Goal: Task Accomplishment & Management: Manage account settings

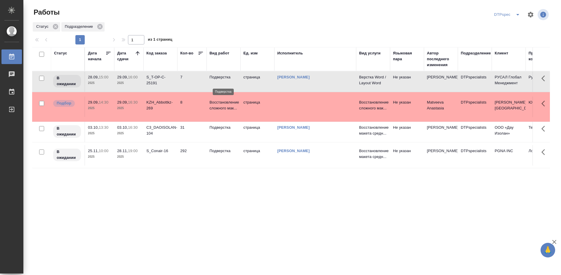
click at [217, 80] on p "Подверстка" at bounding box center [223, 77] width 28 height 6
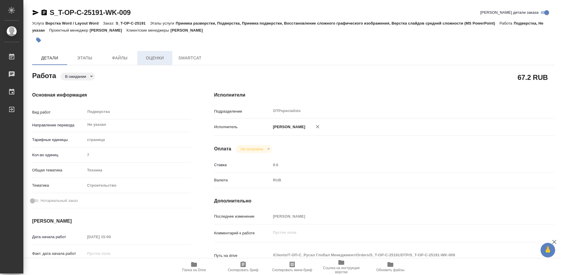
type textarea "x"
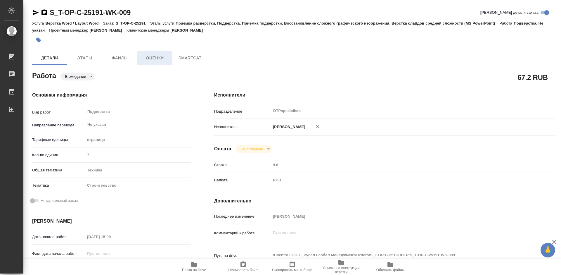
type textarea "x"
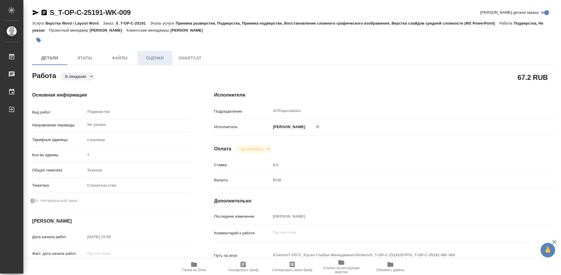
type textarea "x"
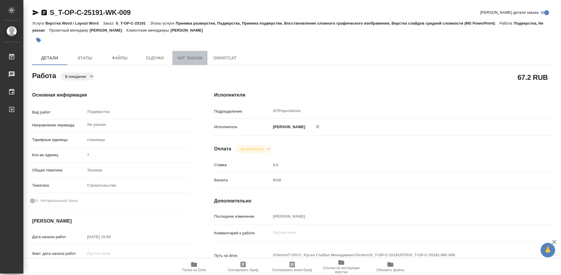
click at [194, 60] on span "Чат заказа" at bounding box center [190, 57] width 28 height 7
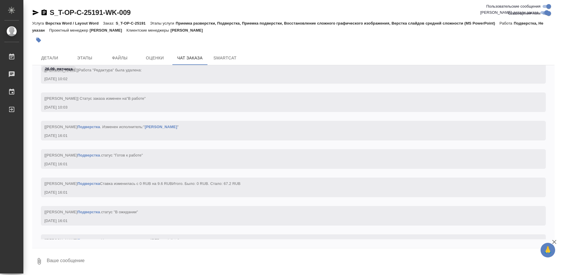
scroll to position [4250, 0]
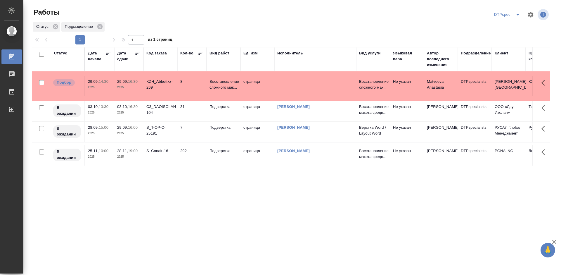
click at [296, 129] on link "[PERSON_NAME] [PERSON_NAME]" at bounding box center [293, 127] width 32 height 4
click at [134, 53] on div "Дата сдачи" at bounding box center [126, 56] width 18 height 12
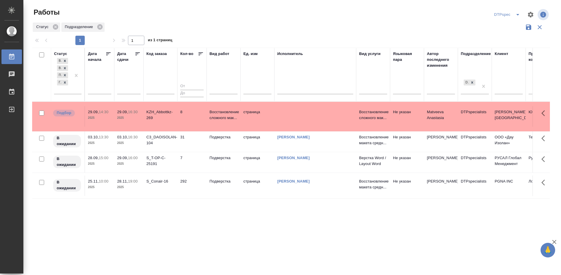
click at [137, 55] on icon at bounding box center [138, 54] width 6 height 6
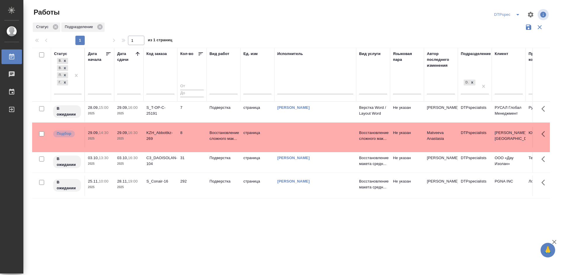
click at [156, 114] on div "S_T-OP-C-25191" at bounding box center [160, 111] width 28 height 12
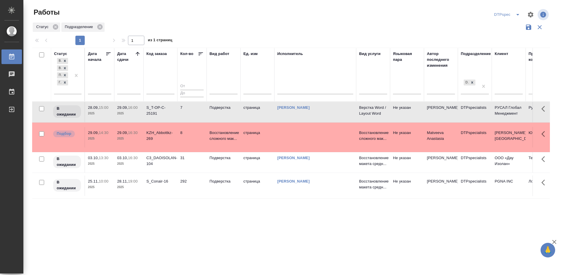
click at [156, 114] on div "S_T-OP-C-25191" at bounding box center [160, 111] width 28 height 12
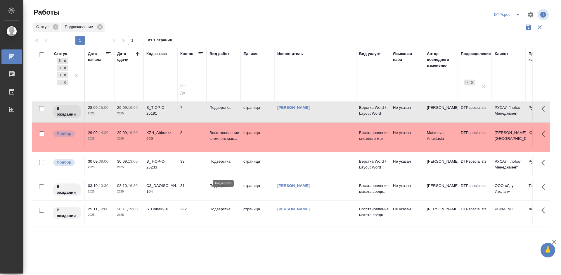
click at [218, 164] on p "Подверстка" at bounding box center [223, 161] width 28 height 6
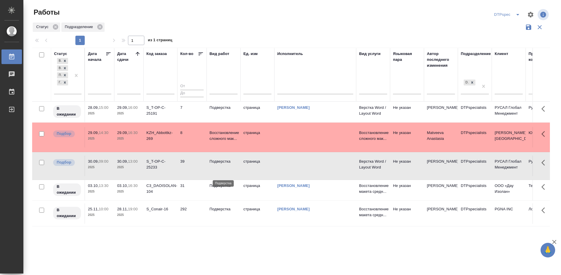
click at [218, 164] on p "Подверстка" at bounding box center [223, 161] width 28 height 6
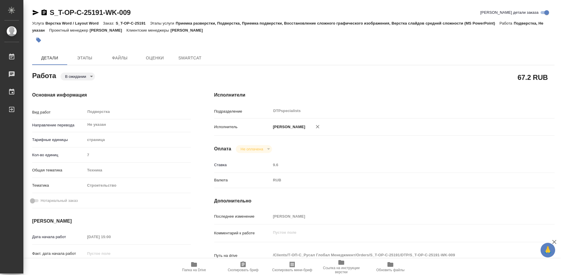
type textarea "x"
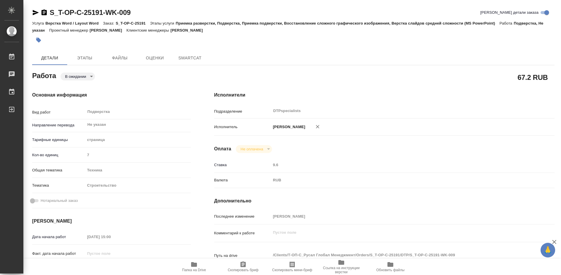
type textarea "x"
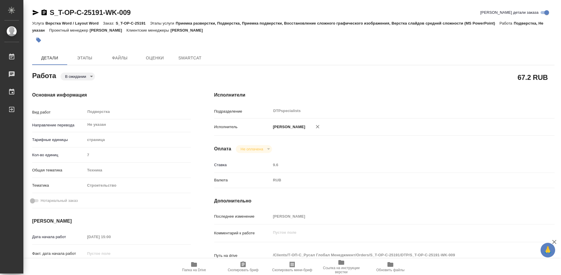
type textarea "x"
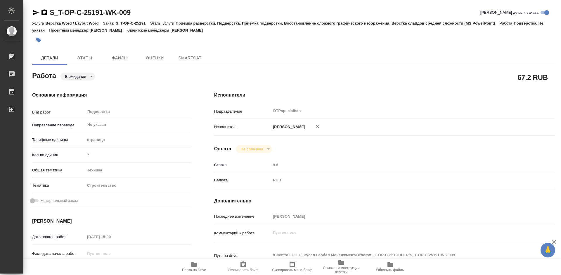
type textarea "x"
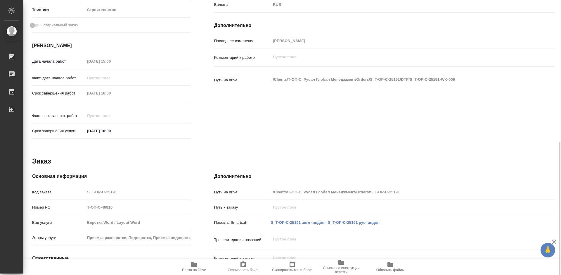
scroll to position [224, 0]
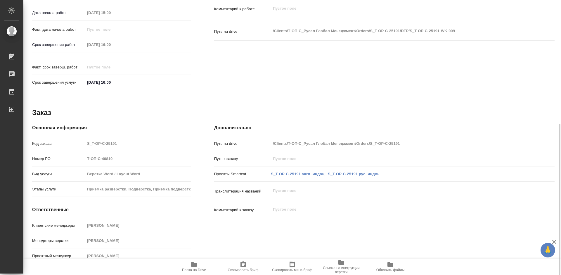
type textarea "x"
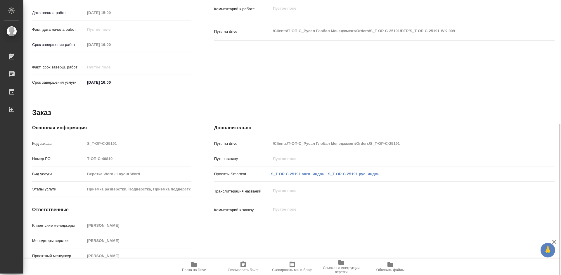
type textarea "x"
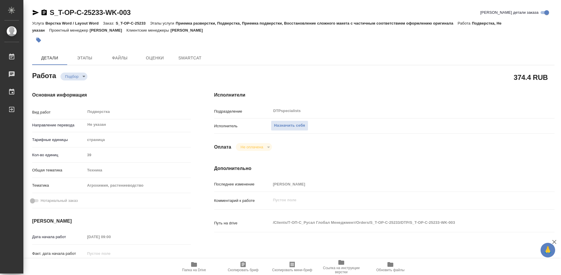
type textarea "x"
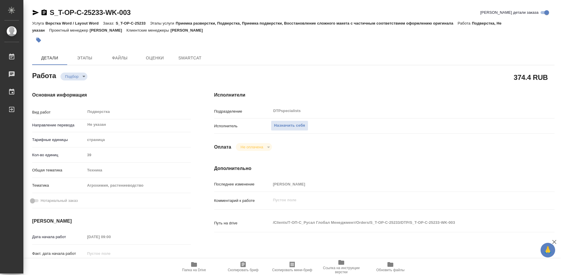
type textarea "x"
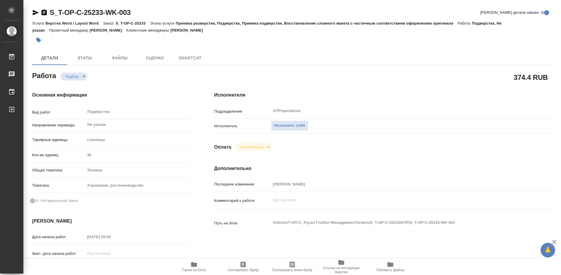
type textarea "x"
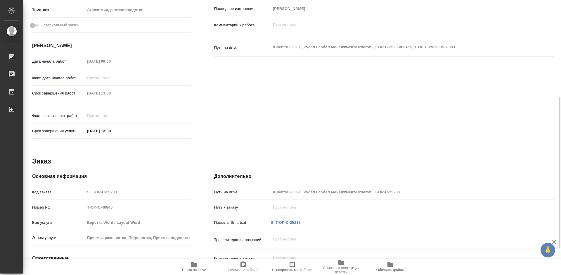
type textarea "x"
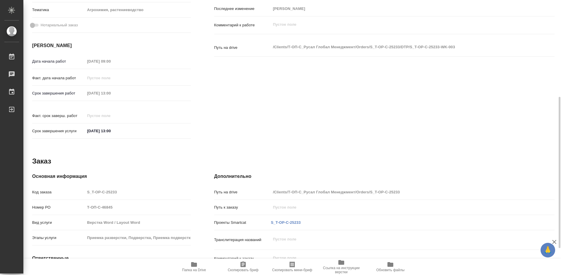
scroll to position [117, 0]
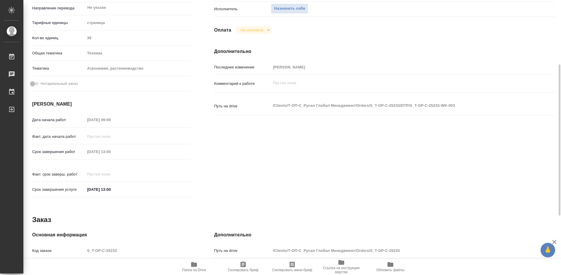
type textarea "x"
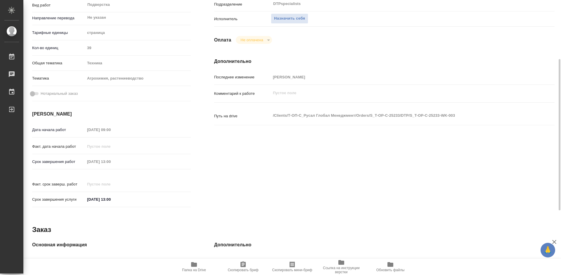
scroll to position [0, 0]
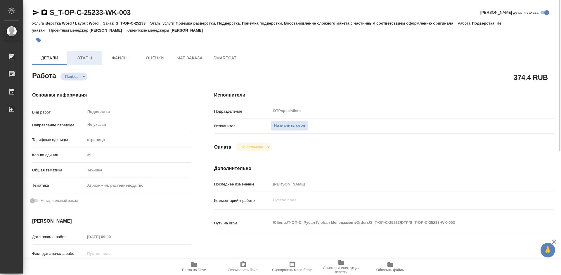
click at [98, 56] on span "Этапы" at bounding box center [85, 57] width 28 height 7
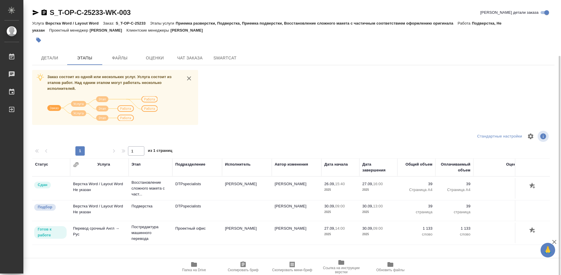
scroll to position [30, 0]
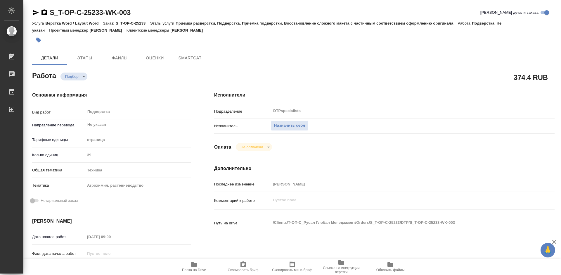
type textarea "x"
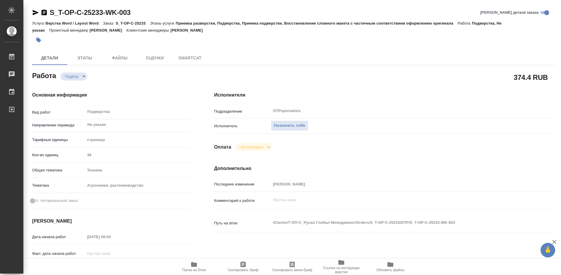
type textarea "x"
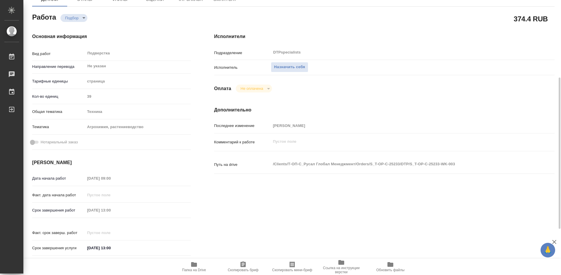
type textarea "x"
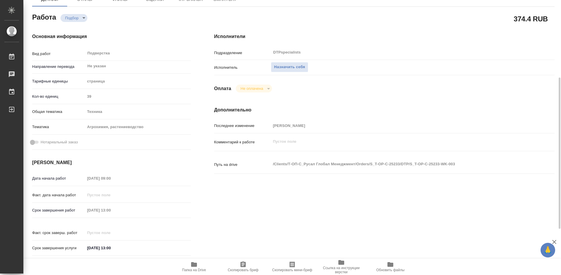
scroll to position [88, 0]
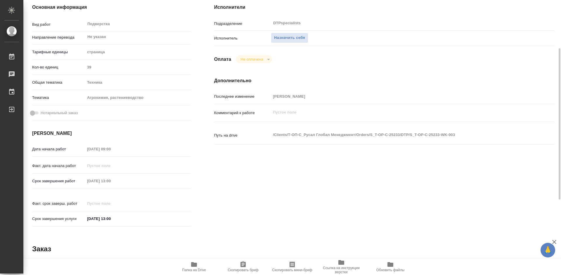
type textarea "x"
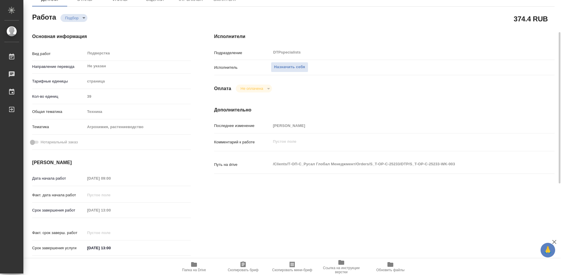
scroll to position [29, 0]
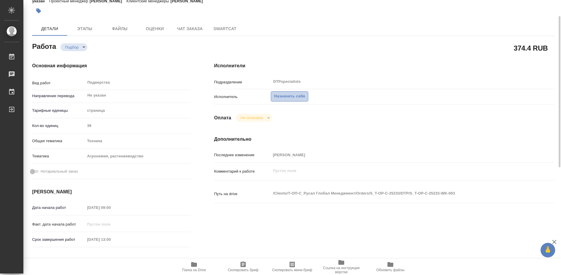
click at [287, 100] on button "Назначить себя" at bounding box center [289, 96] width 37 height 10
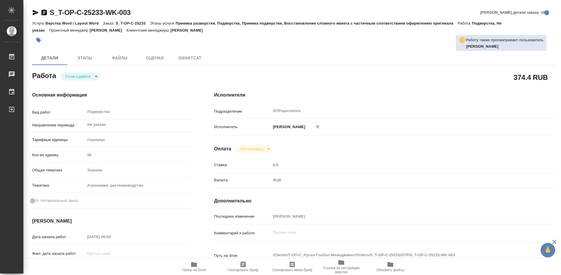
type textarea "x"
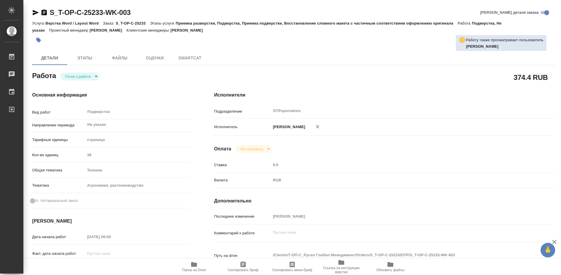
type textarea "x"
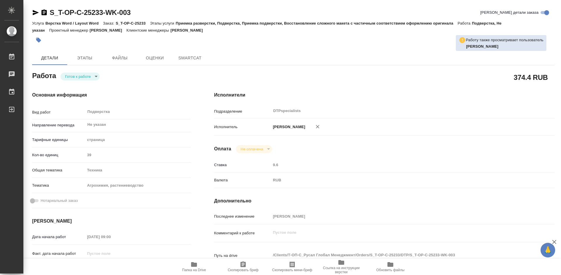
type textarea "x"
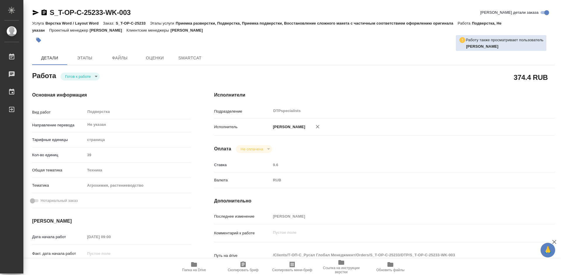
type textarea "x"
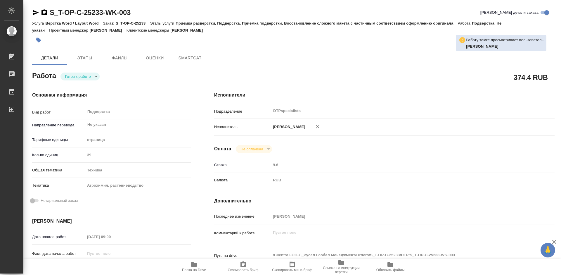
type textarea "x"
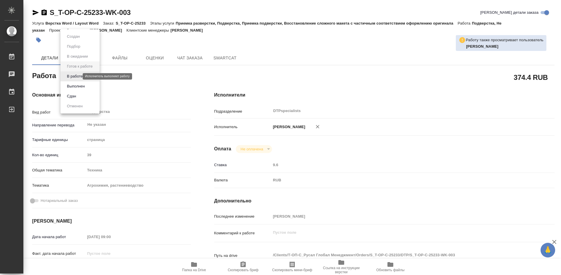
click at [78, 75] on body "🙏 .cls-1 fill:#fff; AWATERA Работы Чаты График Выйти S_T-OP-C-25233-WK-003 Крат…" at bounding box center [280, 137] width 561 height 275
type textarea "x"
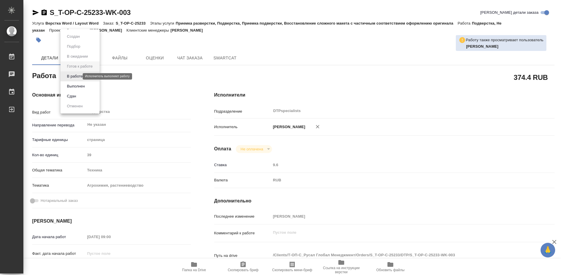
type textarea "x"
click at [160, 93] on div at bounding box center [280, 137] width 561 height 275
type textarea "x"
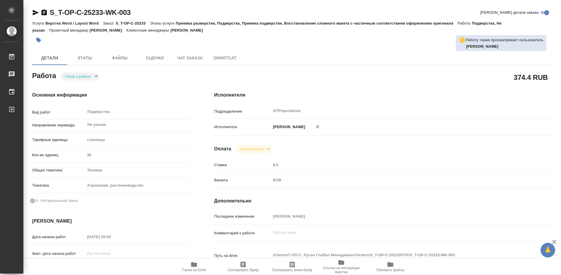
type textarea "x"
click at [196, 265] on icon "button" at bounding box center [194, 264] width 6 height 5
click at [195, 265] on icon "button" at bounding box center [194, 264] width 6 height 5
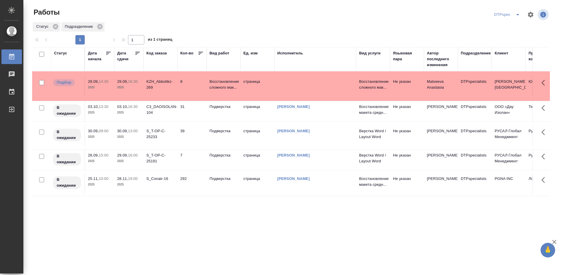
click at [207, 83] on td "Восстановление сложного мак..." at bounding box center [223, 86] width 34 height 20
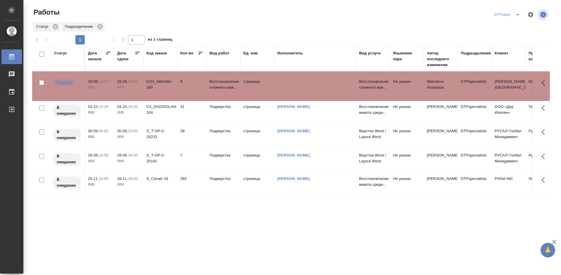
click at [207, 83] on td "Восстановление сложного мак..." at bounding box center [223, 86] width 34 height 20
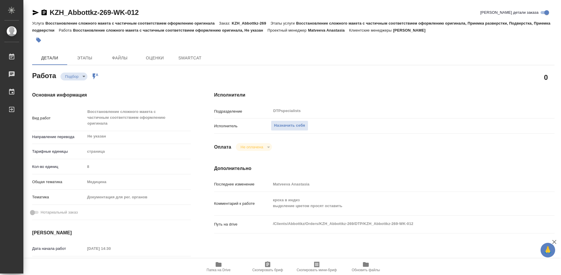
type textarea "x"
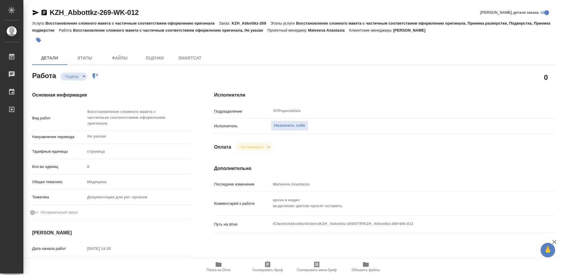
type textarea "x"
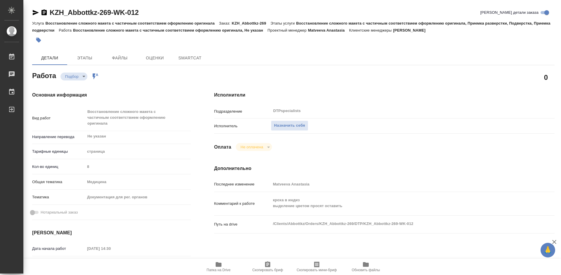
type textarea "x"
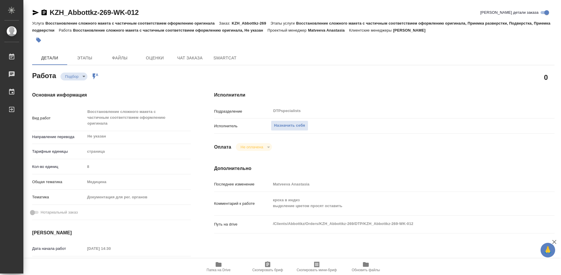
type textarea "x"
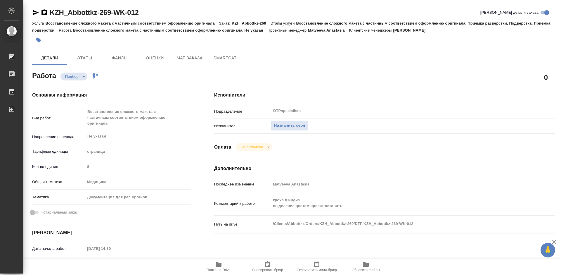
click at [218, 265] on icon "button" at bounding box center [219, 264] width 6 height 5
type textarea "x"
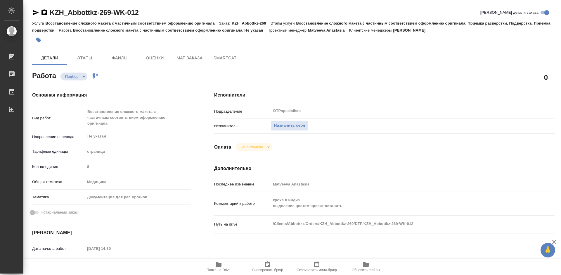
type textarea "x"
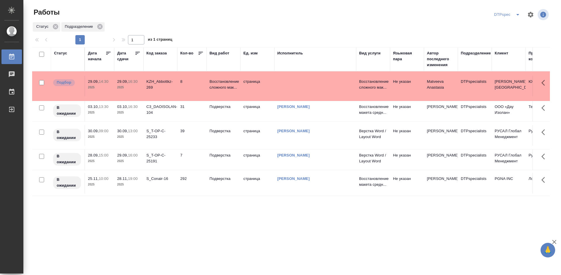
click at [136, 53] on icon at bounding box center [138, 53] width 4 height 3
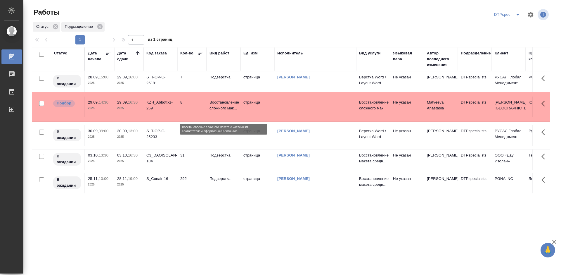
click at [223, 110] on p "Восстановление сложного мак..." at bounding box center [223, 105] width 28 height 12
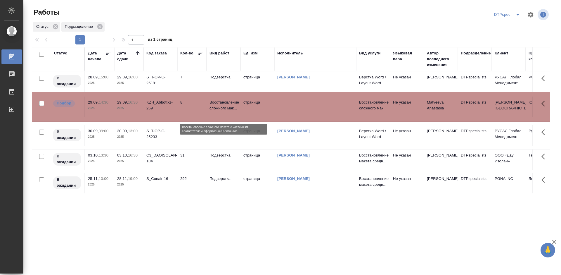
click at [223, 110] on p "Восстановление сложного мак..." at bounding box center [223, 105] width 28 height 12
click at [216, 111] on p "Восстановление сложного мак..." at bounding box center [223, 105] width 28 height 12
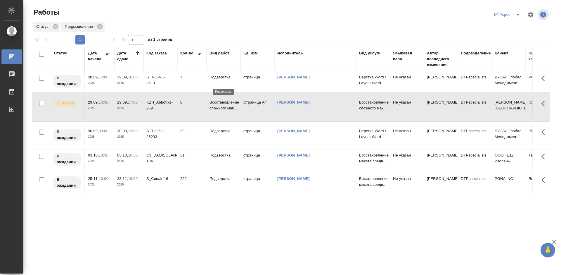
click at [223, 80] on p "Подверстка" at bounding box center [223, 77] width 28 height 6
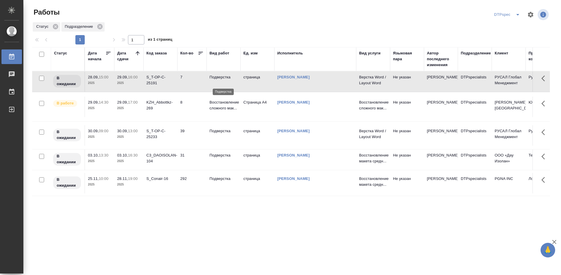
click at [223, 80] on p "Подверстка" at bounding box center [223, 77] width 28 height 6
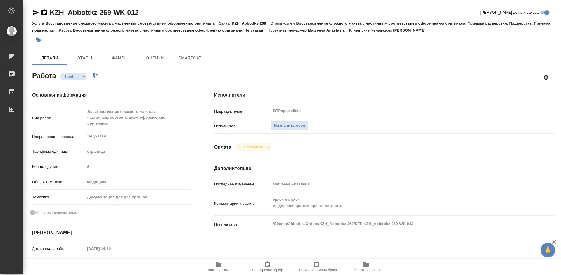
type textarea "x"
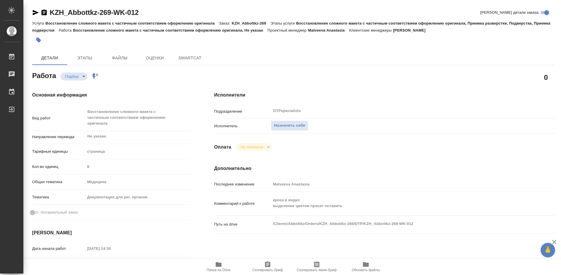
type textarea "x"
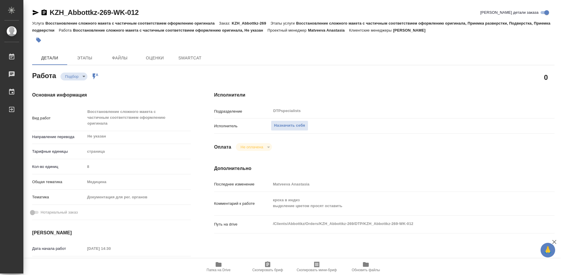
type textarea "x"
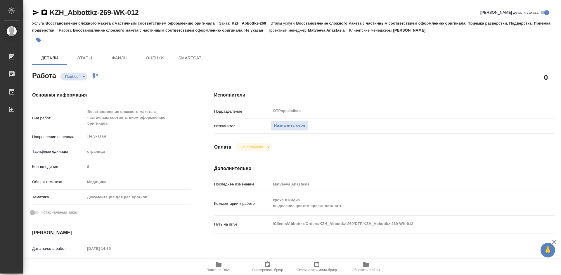
type textarea "x"
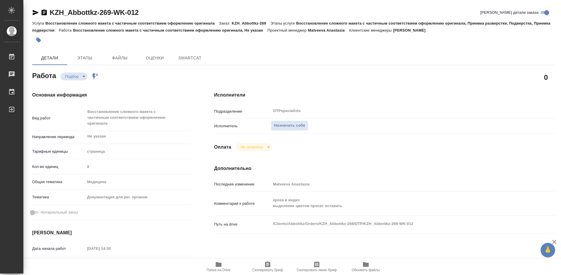
type textarea "x"
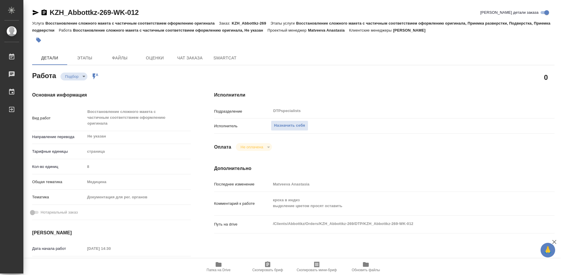
type textarea "x"
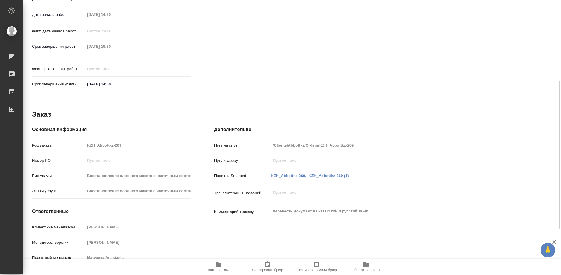
type textarea "x"
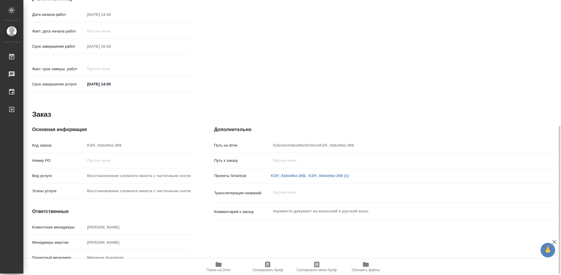
scroll to position [235, 0]
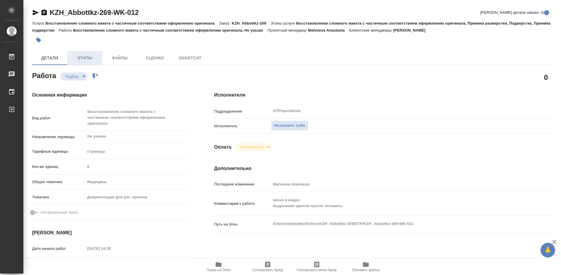
type textarea "x"
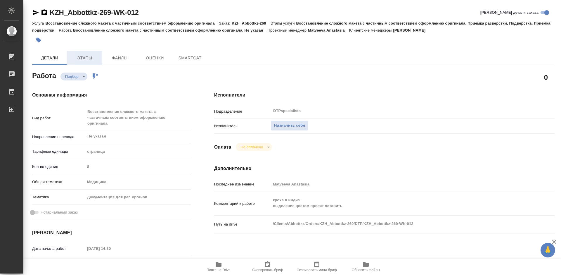
type textarea "x"
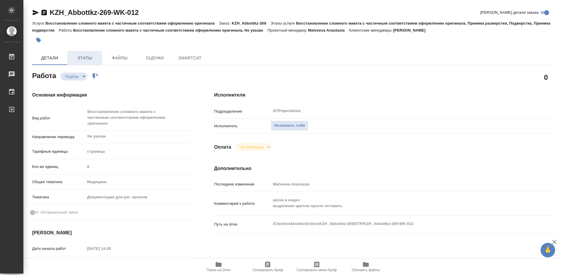
type textarea "x"
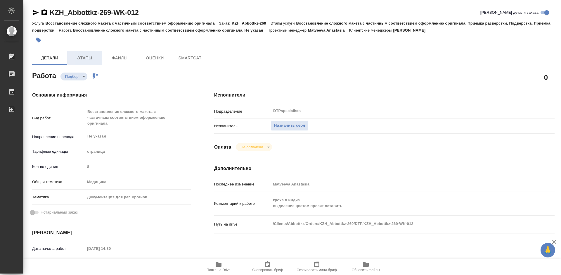
type textarea "x"
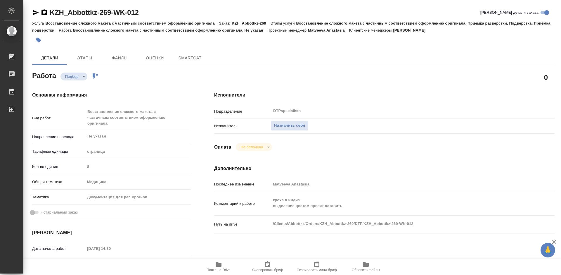
type textarea "x"
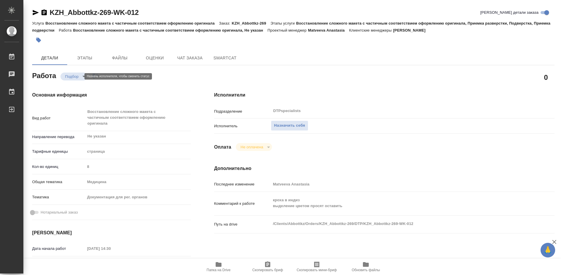
type textarea "x"
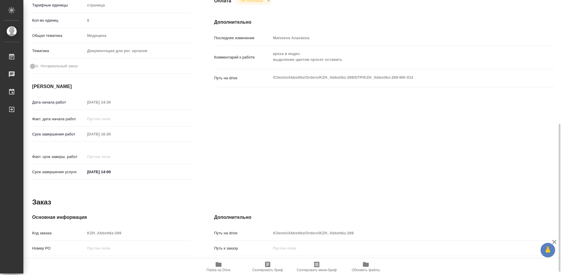
scroll to position [235, 0]
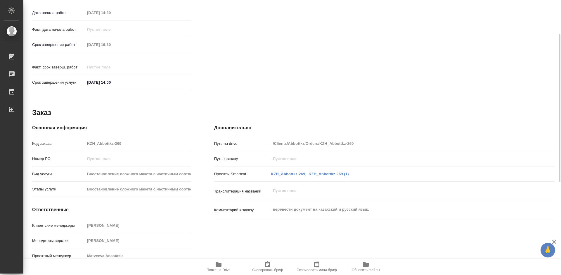
type textarea "x"
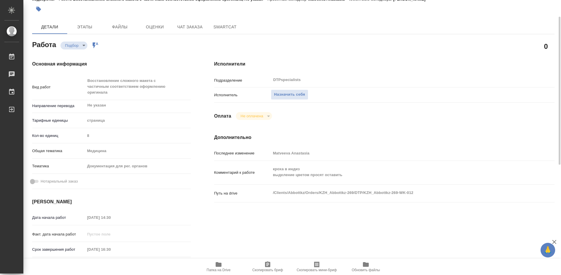
scroll to position [0, 0]
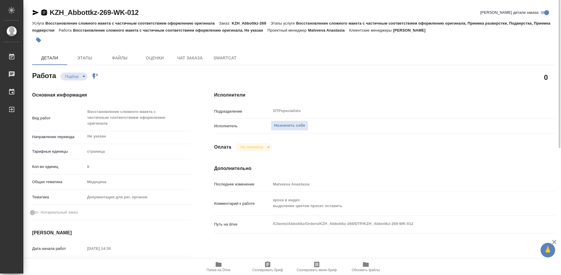
click at [42, 14] on icon "button" at bounding box center [43, 12] width 5 height 6
click at [32, 11] on div "KZH_Abbottkz-269-WK-012 Кратко детали заказа Услуга Восстановление сложного мак…" at bounding box center [293, 258] width 529 height 516
click at [34, 12] on icon "button" at bounding box center [36, 12] width 6 height 5
click at [34, 14] on icon "button" at bounding box center [36, 12] width 6 height 5
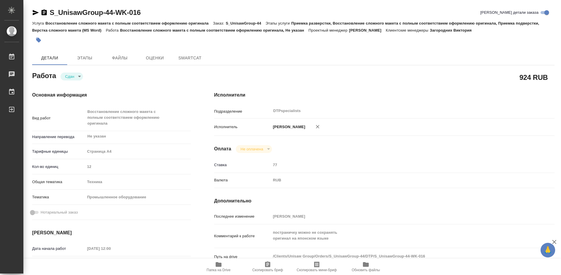
type textarea "x"
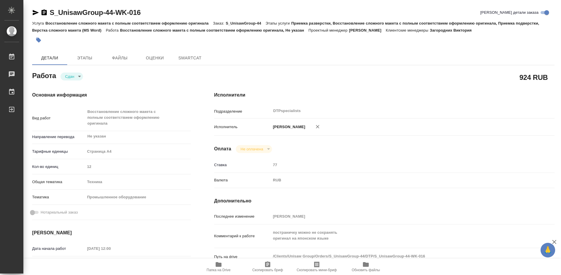
type textarea "x"
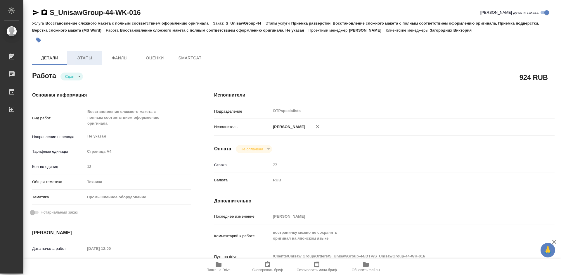
type textarea "x"
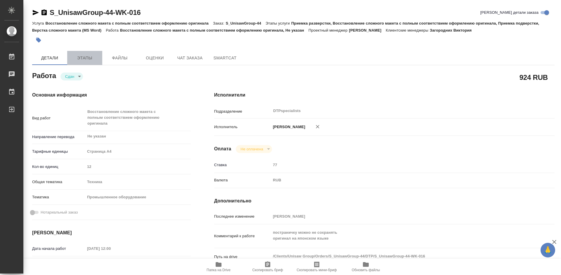
click at [90, 58] on span "Этапы" at bounding box center [85, 57] width 28 height 7
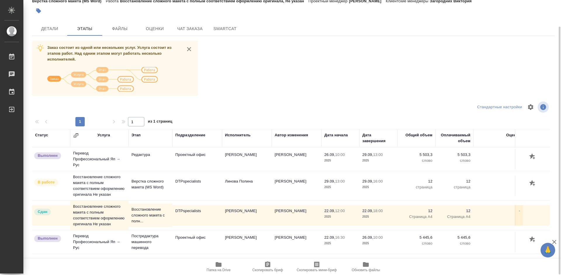
scroll to position [30, 0]
click at [142, 182] on p "Верстка сложного макета (MS Word)" at bounding box center [150, 184] width 38 height 12
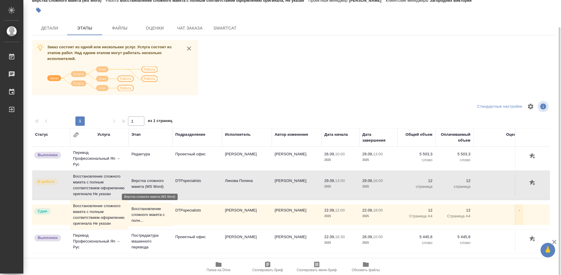
click at [142, 182] on p "Верстка сложного макета (MS Word)" at bounding box center [150, 184] width 38 height 12
click at [107, 183] on td "Восстановление сложного макета с полным соответствием оформлению оригинала Не у…" at bounding box center [99, 184] width 58 height 29
click at [117, 27] on span "Файлы" at bounding box center [120, 28] width 28 height 7
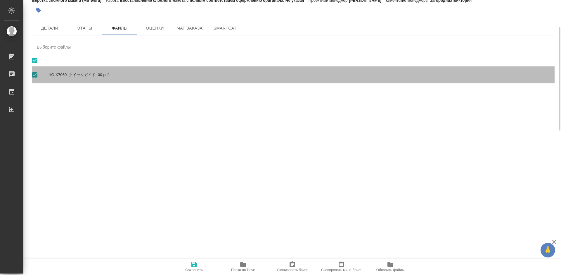
click at [74, 76] on span "HG-K7060_クイックガイド_00.pdf" at bounding box center [298, 75] width 501 height 6
checkbox input "false"
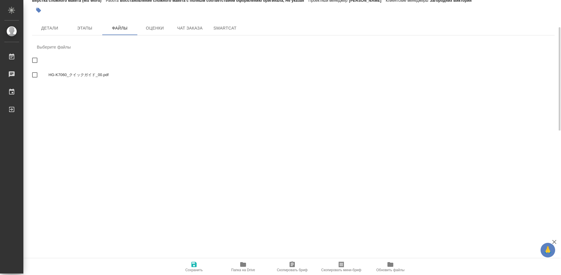
click at [57, 78] on div "HG-K7060_クイックガイド_00.pdf" at bounding box center [293, 74] width 522 height 17
checkbox input "true"
click at [87, 26] on span "Этапы" at bounding box center [85, 28] width 28 height 7
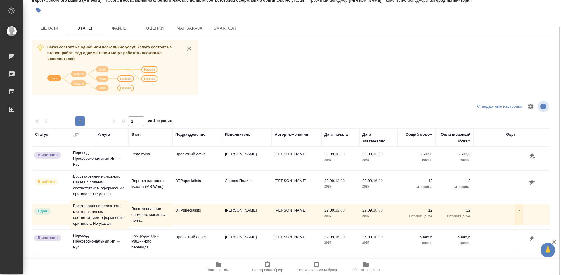
click at [216, 264] on icon "button" at bounding box center [219, 264] width 6 height 5
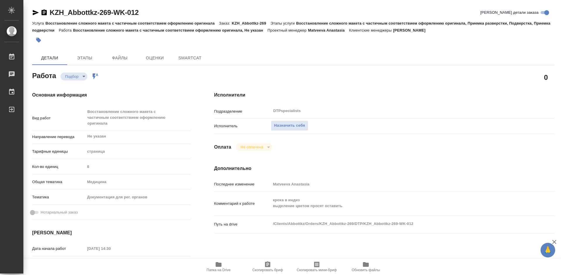
type textarea "x"
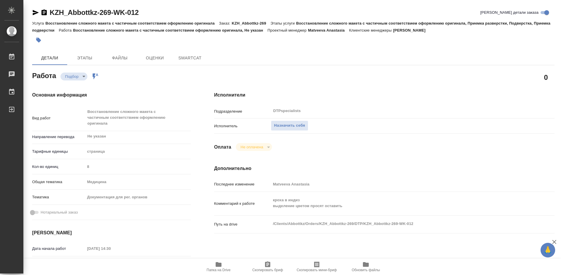
type textarea "x"
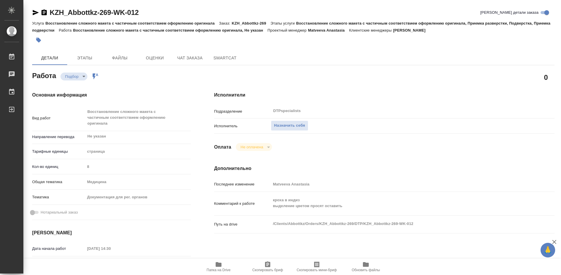
type textarea "x"
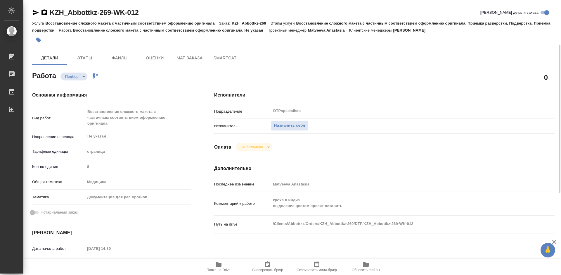
scroll to position [117, 0]
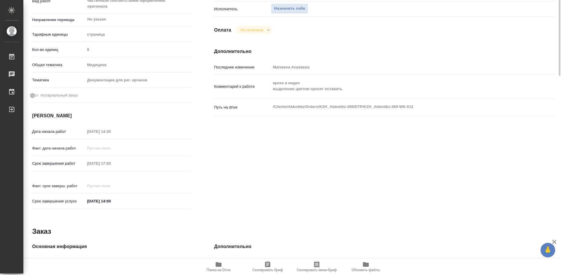
type textarea "x"
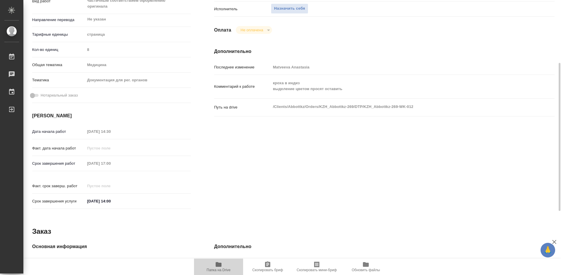
click at [220, 268] on span "Папка на Drive" at bounding box center [218, 270] width 24 height 4
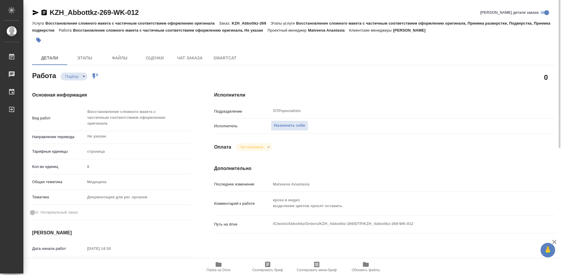
click at [43, 14] on icon "button" at bounding box center [43, 12] width 5 height 6
type textarea "x"
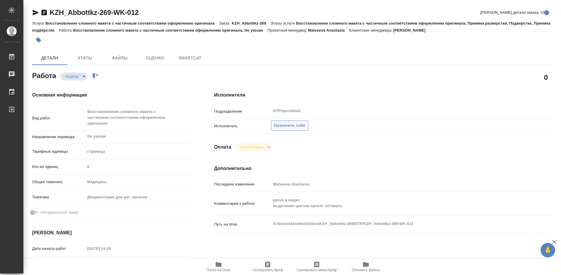
type textarea "x"
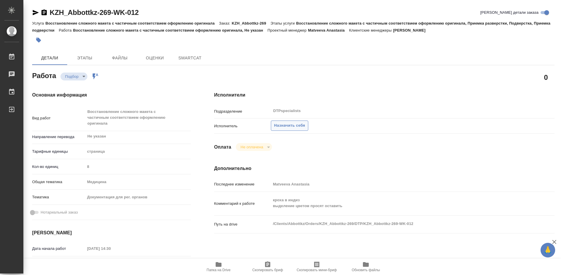
type textarea "x"
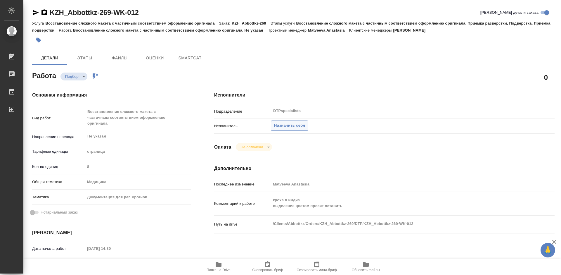
type textarea "x"
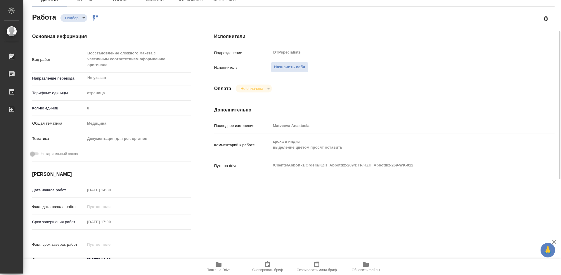
type textarea "x"
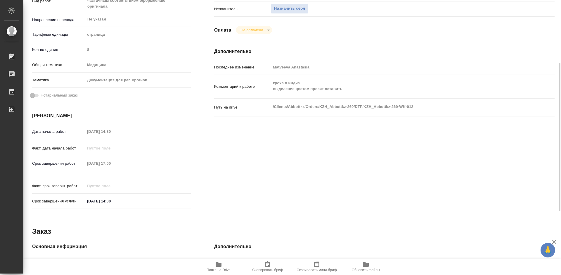
scroll to position [29, 0]
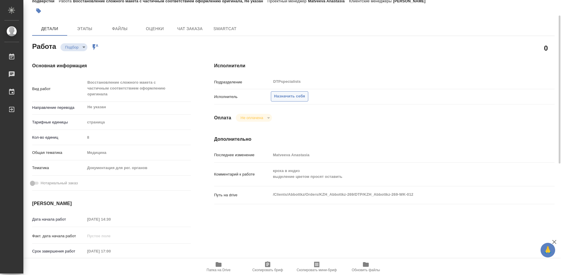
type textarea "x"
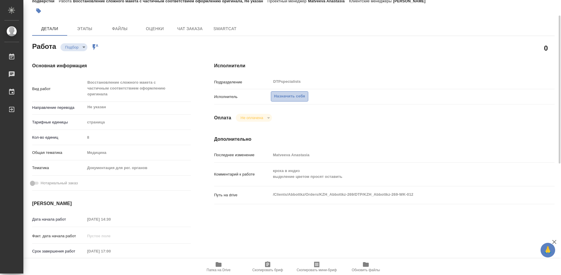
click at [295, 97] on span "Назначить себя" at bounding box center [289, 96] width 31 height 7
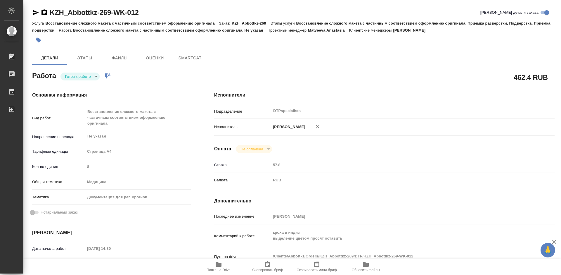
type textarea "x"
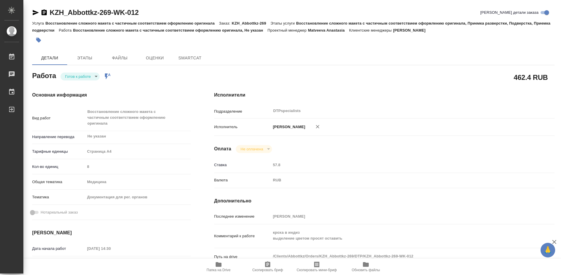
type textarea "x"
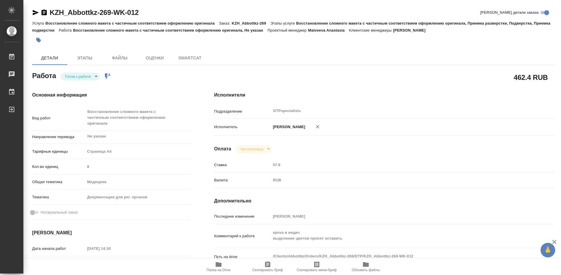
type textarea "x"
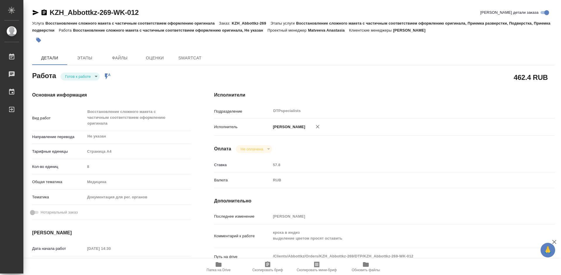
type textarea "x"
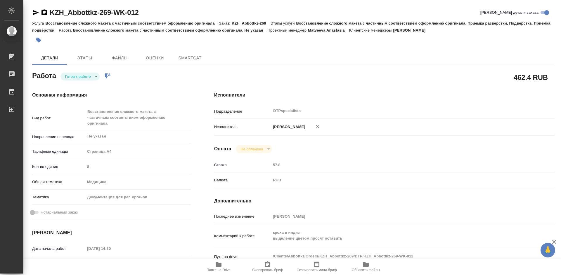
type textarea "x"
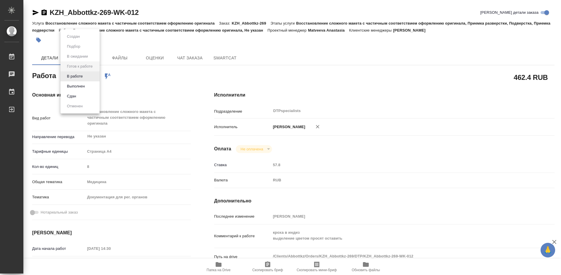
click at [79, 79] on body "🙏 .cls-1 fill:#fff; AWATERA Работы Чаты График Выйти KZH_Abbottkz-269-WK-012 Кр…" at bounding box center [280, 137] width 561 height 275
click at [80, 75] on button "В работе" at bounding box center [74, 76] width 19 height 6
type textarea "x"
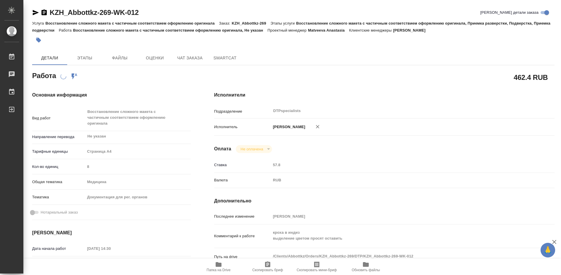
type textarea "x"
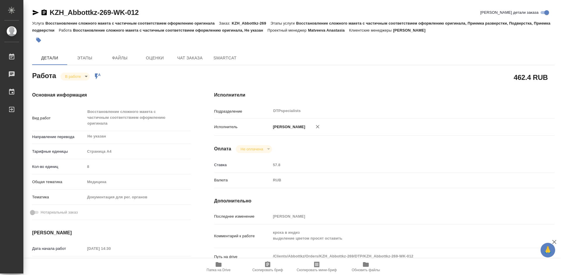
type textarea "x"
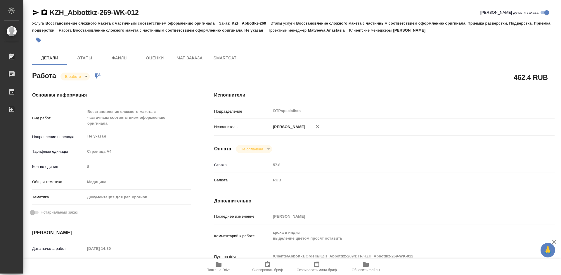
type textarea "x"
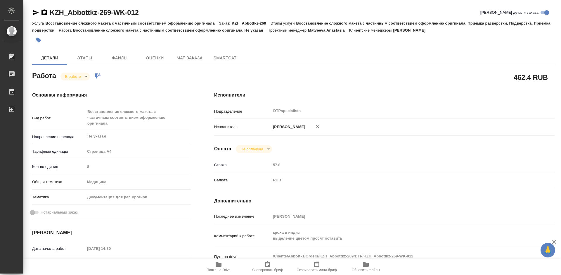
type textarea "x"
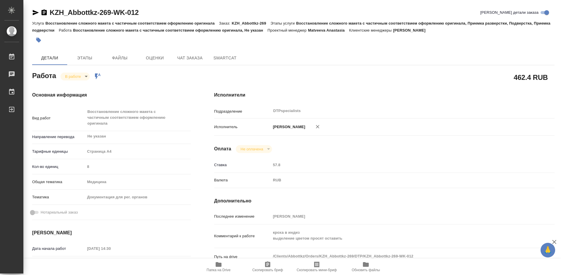
type textarea "x"
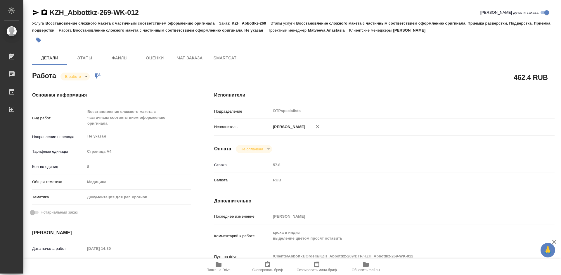
type textarea "x"
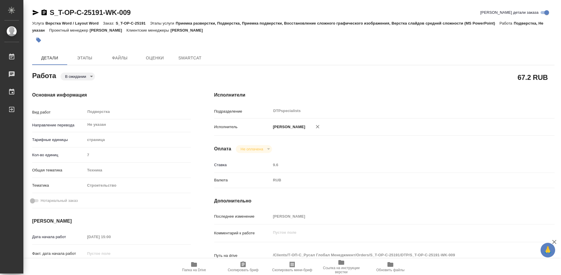
type textarea "x"
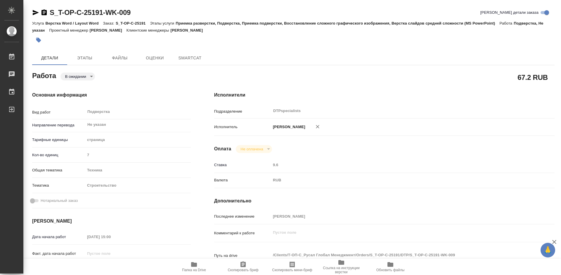
type textarea "x"
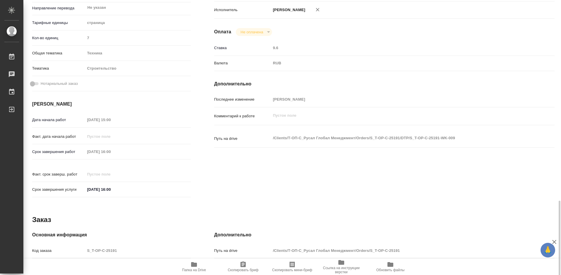
scroll to position [224, 0]
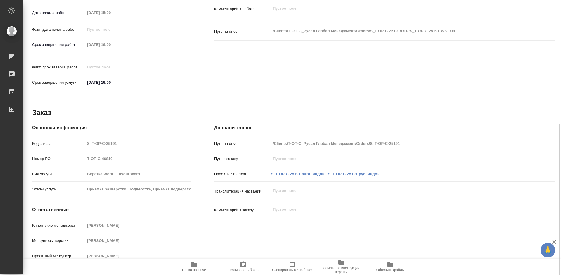
type textarea "x"
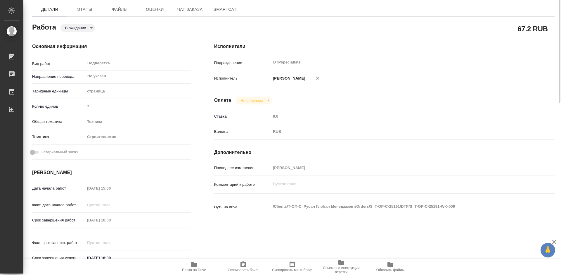
scroll to position [0, 0]
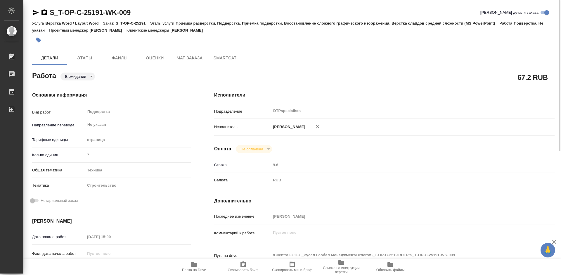
type textarea "x"
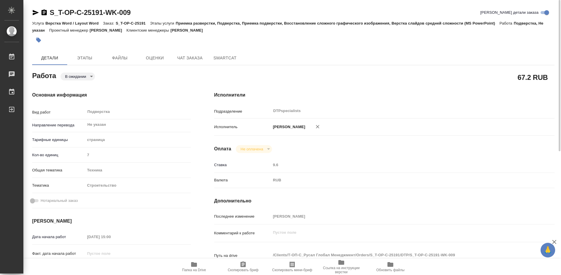
click at [34, 13] on icon "button" at bounding box center [36, 12] width 6 height 5
click at [42, 15] on icon "button" at bounding box center [44, 12] width 7 height 7
click at [191, 265] on icon "button" at bounding box center [194, 264] width 6 height 5
type textarea "x"
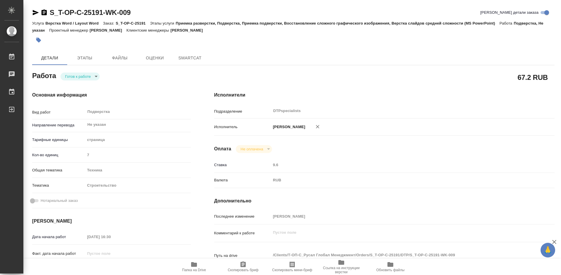
type textarea "x"
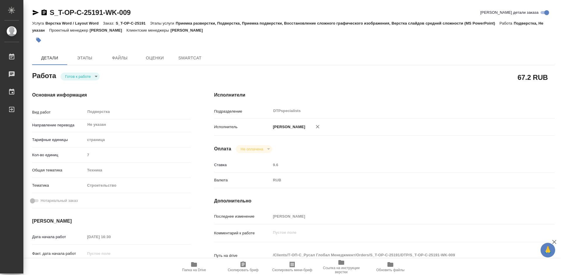
type textarea "x"
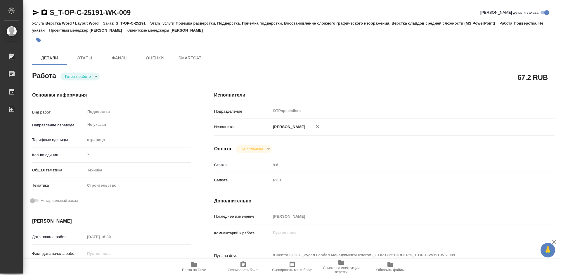
type textarea "x"
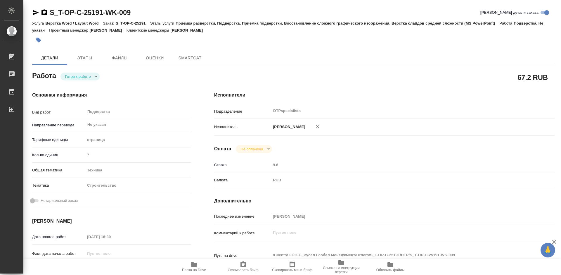
type textarea "x"
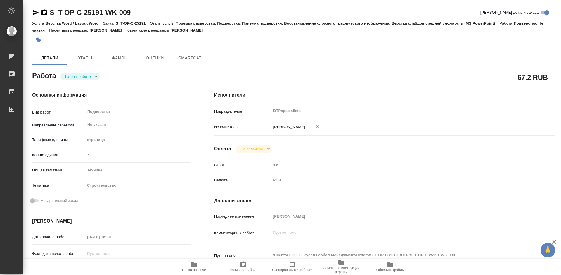
type textarea "x"
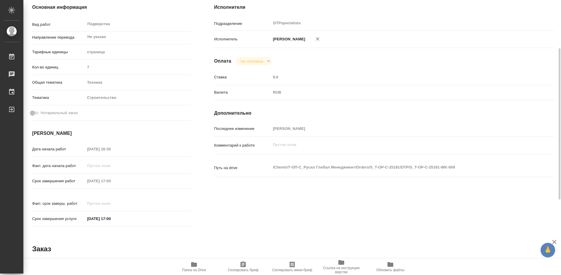
type textarea "x"
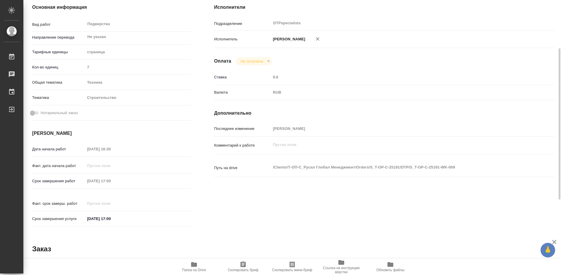
scroll to position [175, 0]
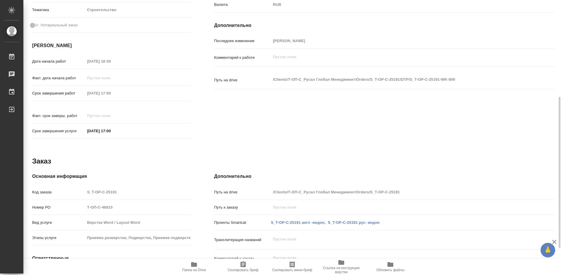
type textarea "x"
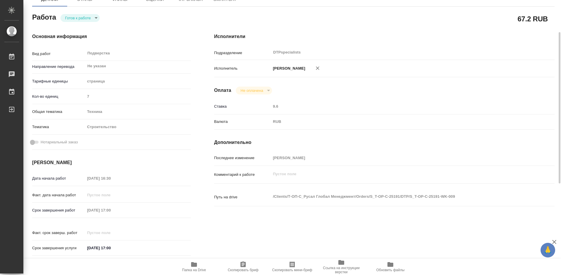
scroll to position [0, 0]
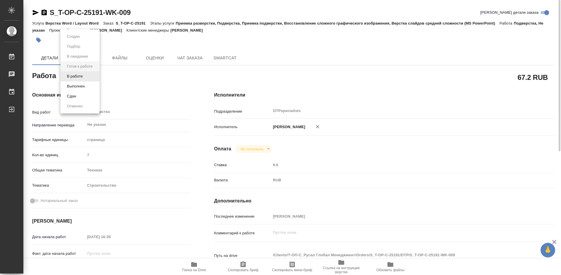
click at [90, 78] on body "🙏 .cls-1 fill:#fff; AWATERA Работы 0 Чаты График Выйти S_T-OP-C-25191-WK-009 Кр…" at bounding box center [280, 137] width 561 height 275
click at [86, 77] on li "В работе" at bounding box center [79, 76] width 39 height 10
type textarea "x"
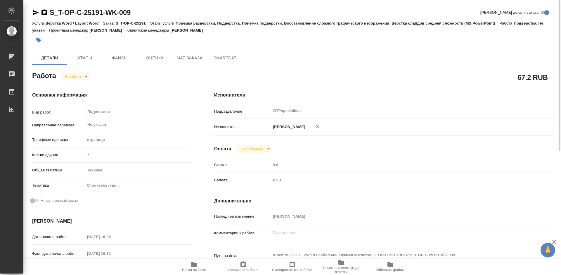
type textarea "x"
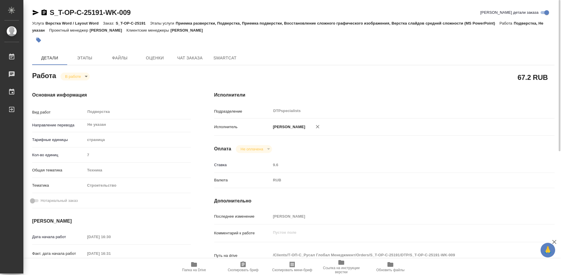
type textarea "x"
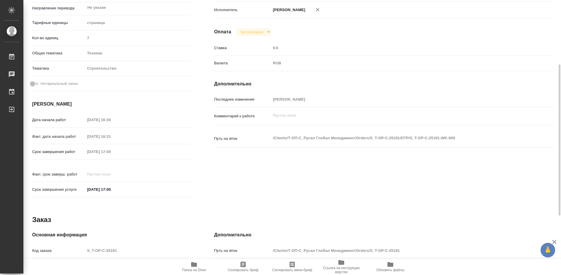
click at [197, 266] on icon "button" at bounding box center [194, 264] width 6 height 5
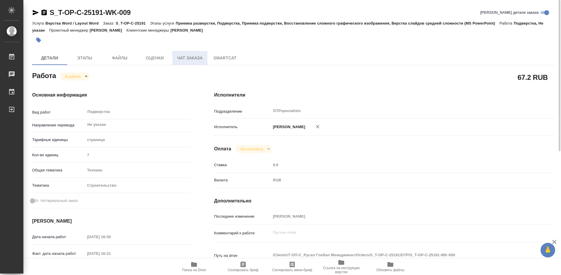
click at [190, 57] on span "Чат заказа" at bounding box center [190, 57] width 28 height 7
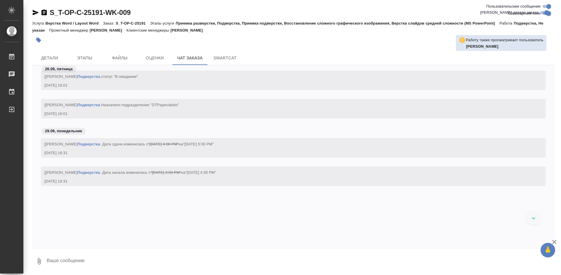
scroll to position [4234, 0]
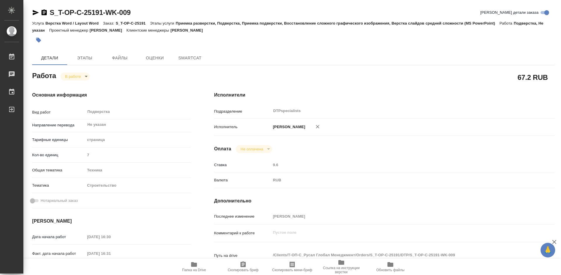
type textarea "x"
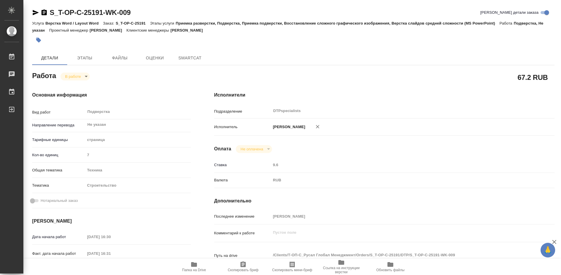
type textarea "x"
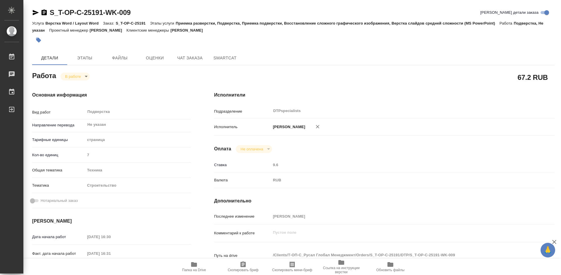
scroll to position [58, 0]
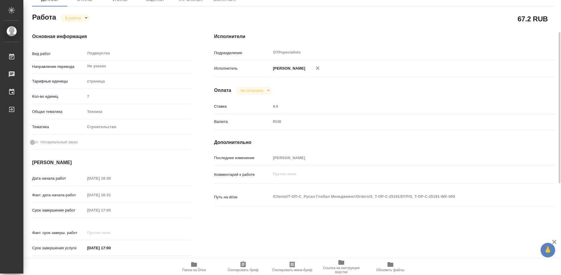
type textarea "x"
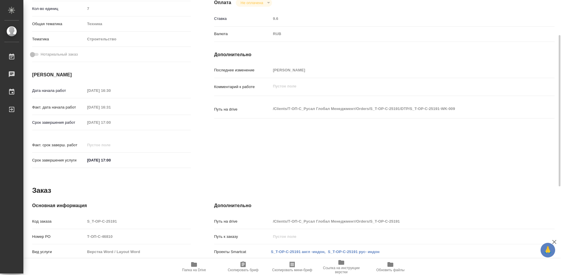
type textarea "x"
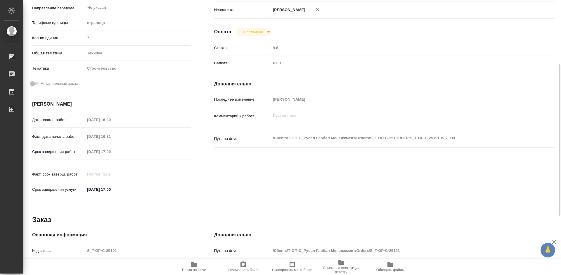
scroll to position [224, 0]
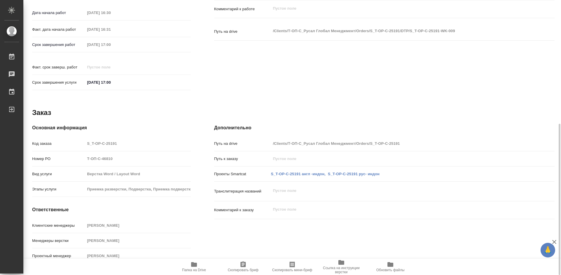
click at [194, 265] on icon "button" at bounding box center [194, 264] width 6 height 5
